Goal: Find specific page/section: Find specific page/section

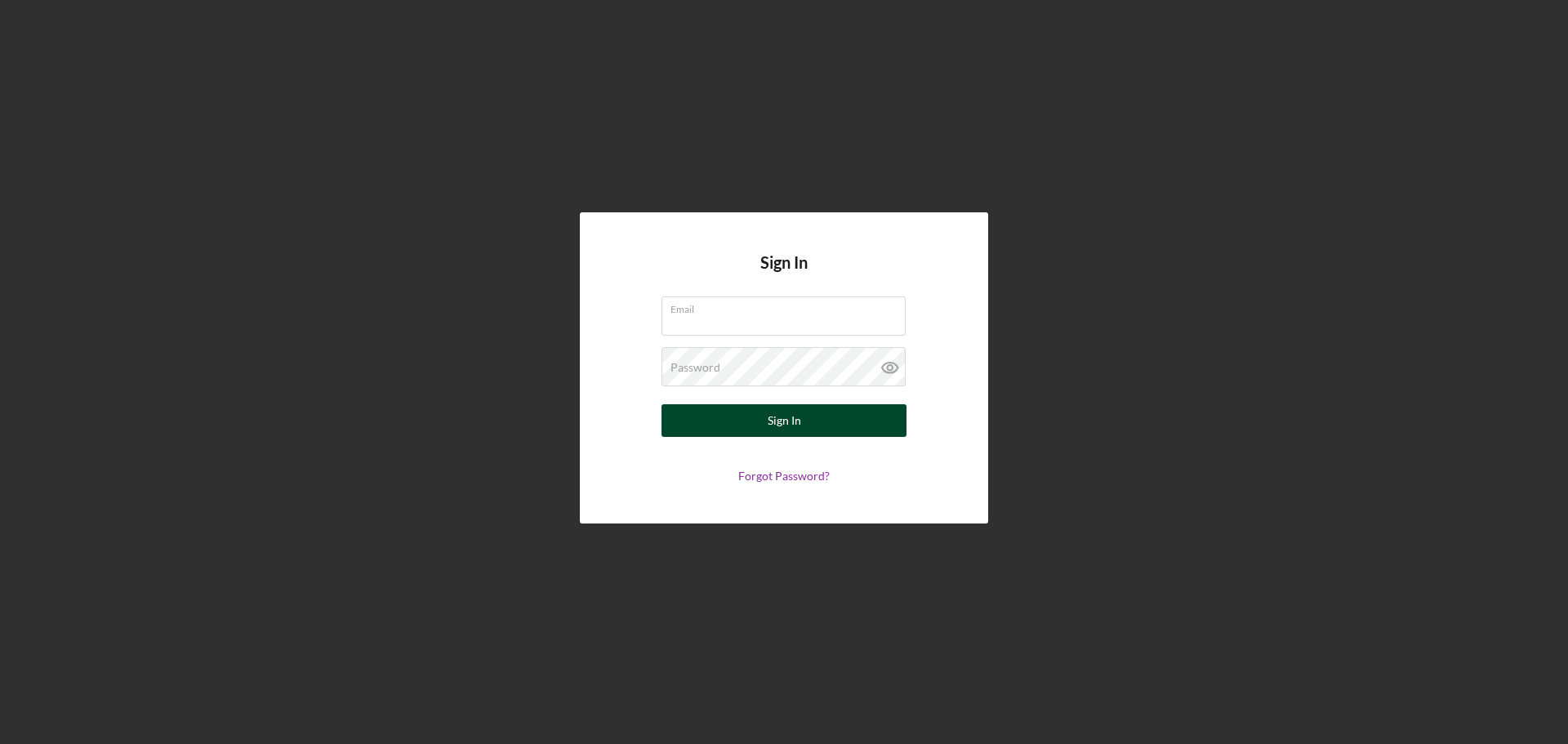
type input "[EMAIL_ADDRESS][DOMAIN_NAME]"
click at [765, 418] on button "Sign In" at bounding box center [784, 421] width 245 height 33
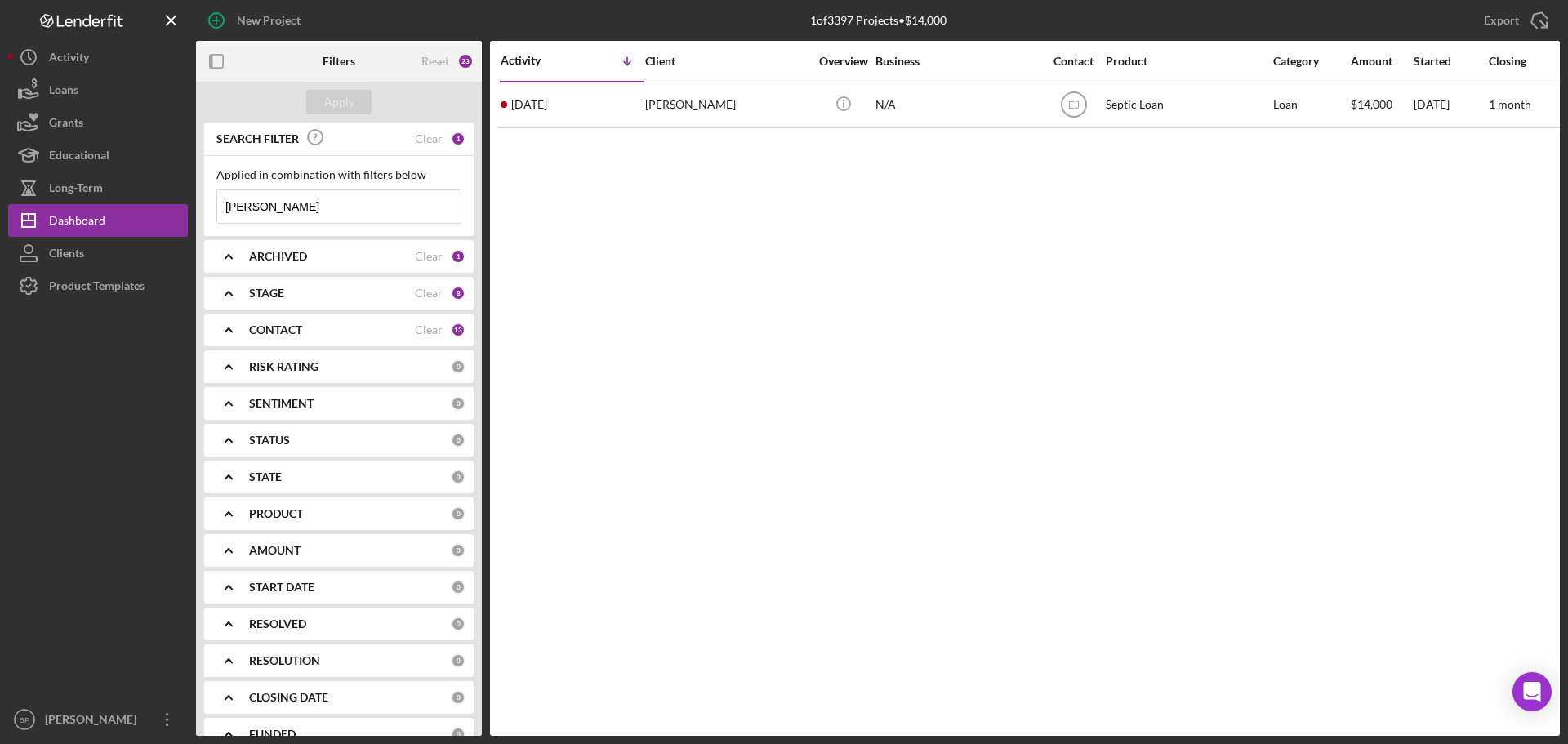
click at [324, 209] on input "[PERSON_NAME]" at bounding box center [339, 207] width 243 height 33
type input "S"
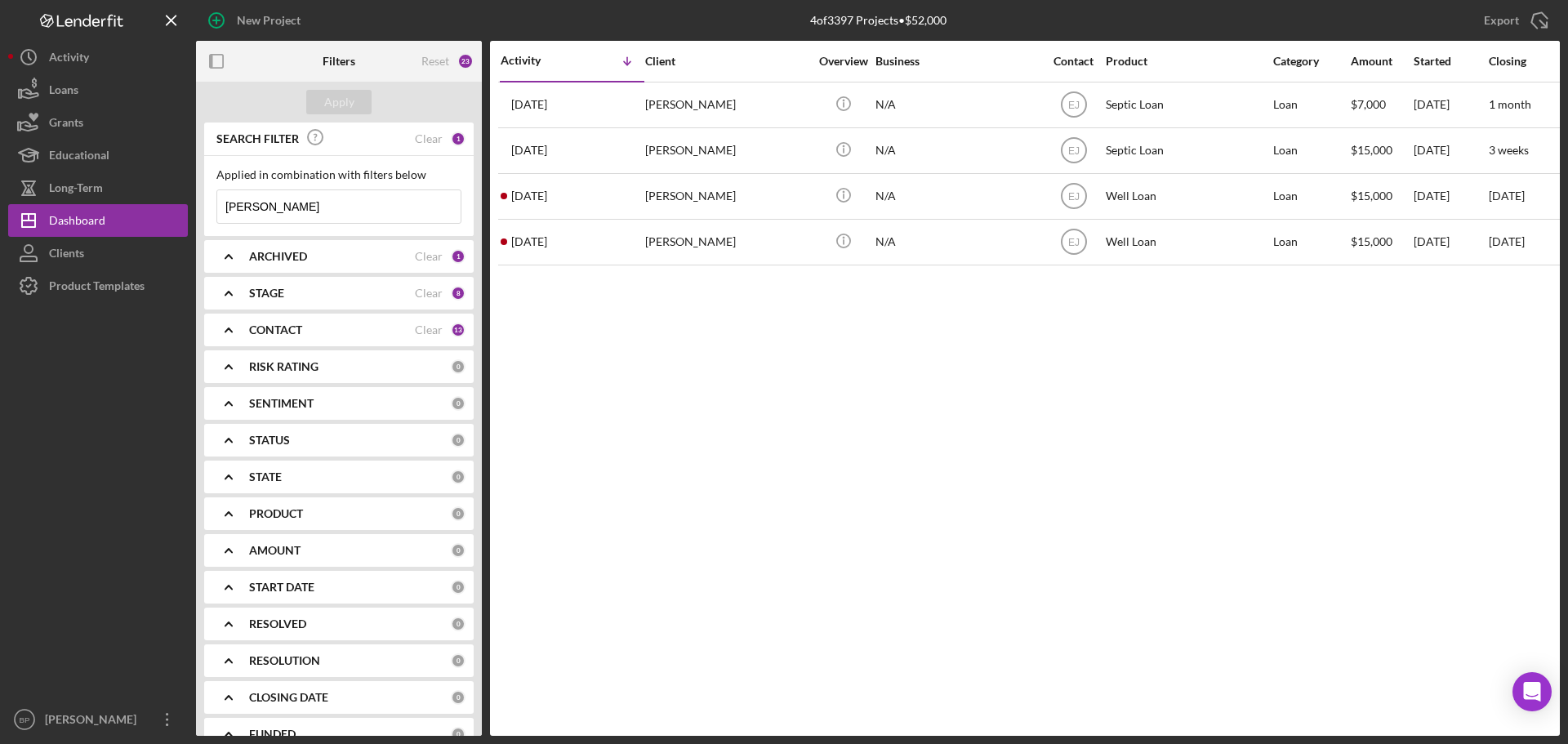
type input "[PERSON_NAME]"
click at [409, 328] on div "CONTACT" at bounding box center [331, 330] width 166 height 13
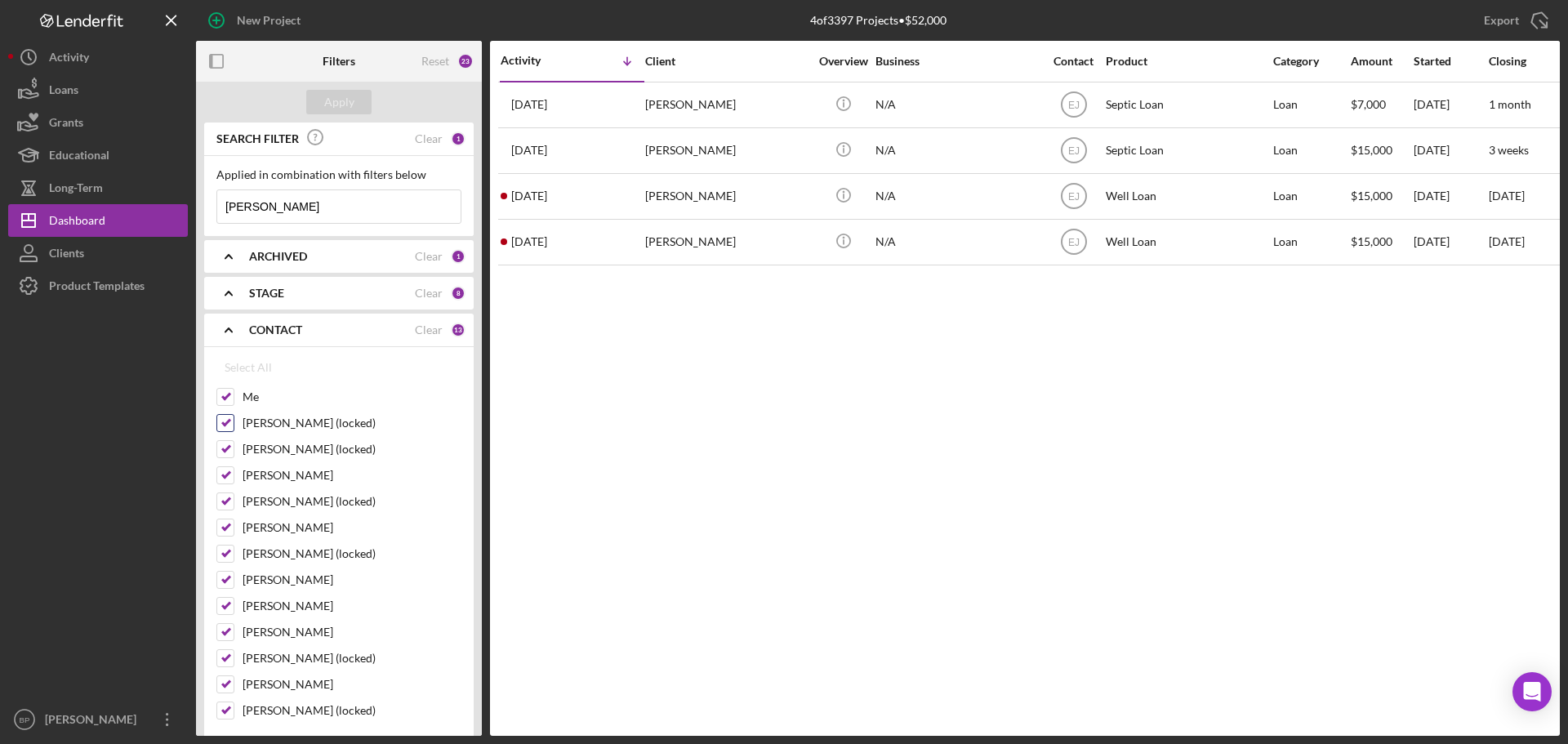
click at [230, 423] on input "[PERSON_NAME] (locked)" at bounding box center [226, 423] width 17 height 17
checkbox input "false"
click at [235, 450] on div "[PERSON_NAME] (locked)" at bounding box center [339, 453] width 245 height 26
click at [229, 555] on input "[PERSON_NAME] (locked)" at bounding box center [226, 554] width 17 height 17
checkbox input "false"
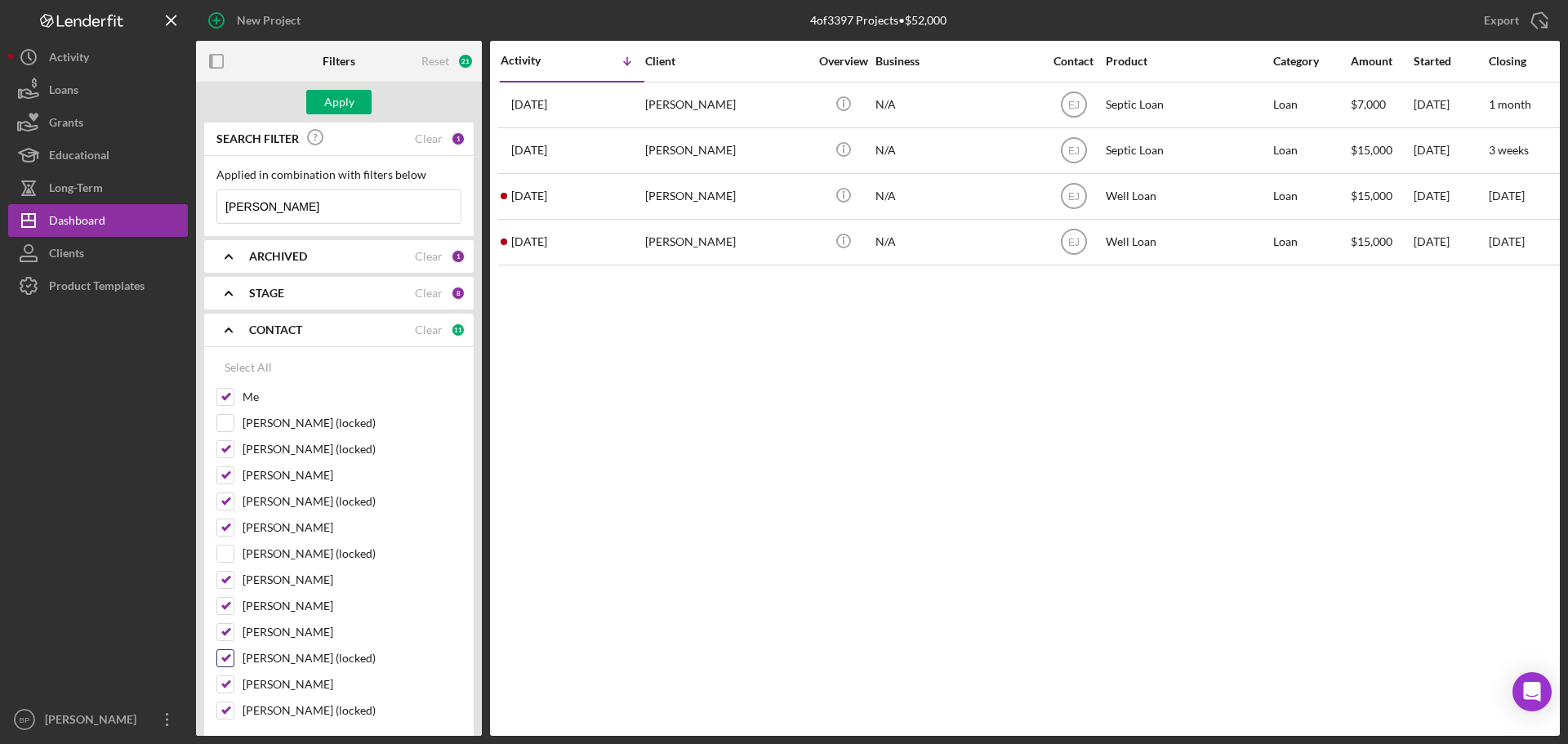
click at [223, 659] on input "[PERSON_NAME] (locked)" at bounding box center [226, 659] width 17 height 17
checkbox input "false"
click at [228, 716] on input "[PERSON_NAME] (locked)" at bounding box center [226, 711] width 17 height 17
checkbox input "false"
click at [356, 296] on div "STAGE" at bounding box center [331, 293] width 166 height 13
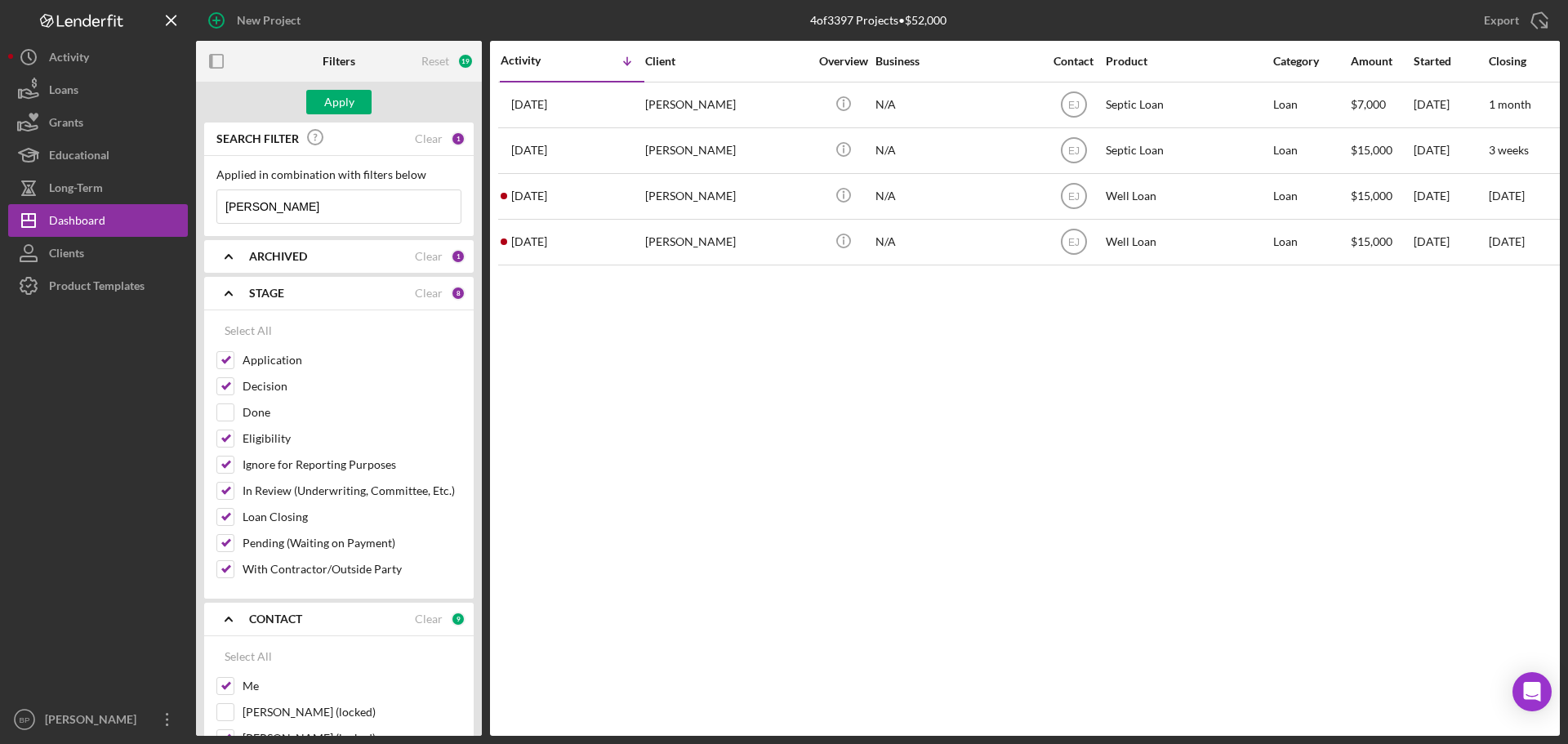
click at [375, 255] on div "ARCHIVED" at bounding box center [331, 256] width 166 height 13
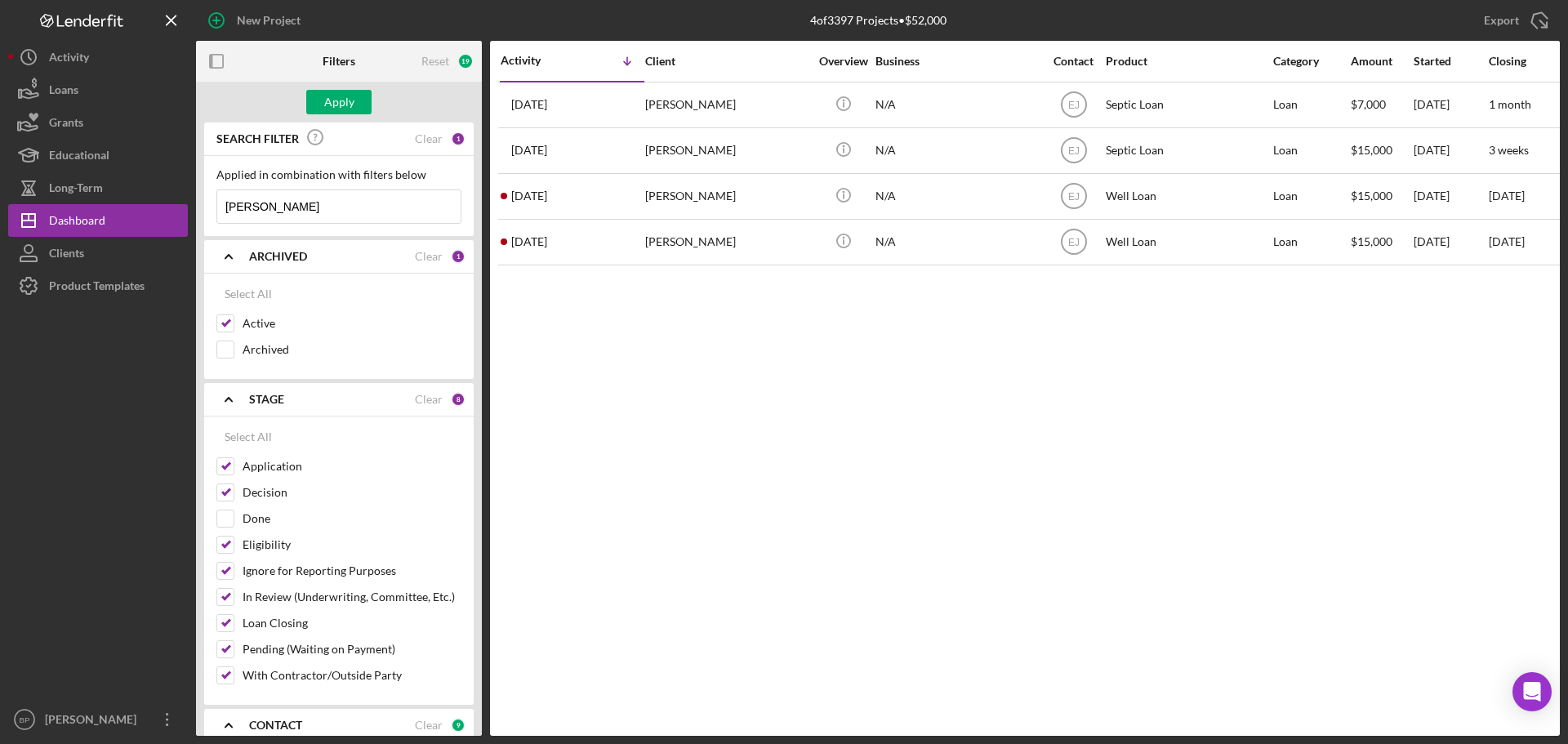
click at [226, 207] on input "[PERSON_NAME]" at bounding box center [339, 207] width 243 height 33
type input "[PERSON_NAME]"
click at [344, 97] on div "Apply" at bounding box center [339, 102] width 30 height 25
